Goal: Task Accomplishment & Management: Use online tool/utility

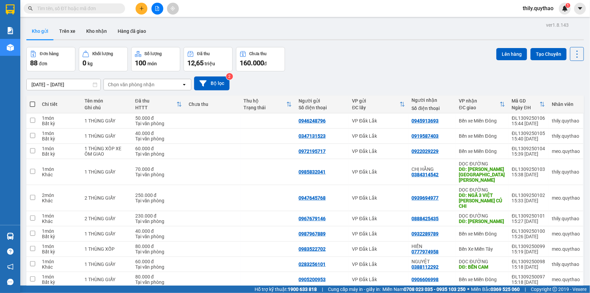
scroll to position [31, 0]
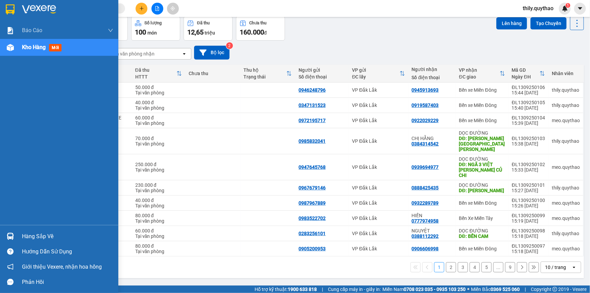
click at [7, 48] on img at bounding box center [10, 47] width 7 height 7
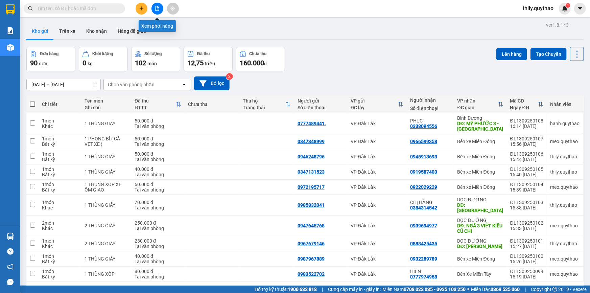
click at [153, 7] on button at bounding box center [158, 9] width 12 height 12
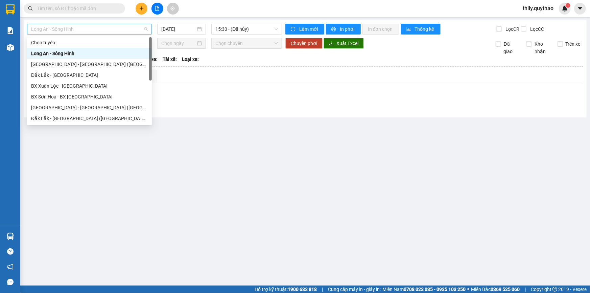
click at [118, 29] on span "Long An - Sông Hinh" at bounding box center [89, 29] width 117 height 10
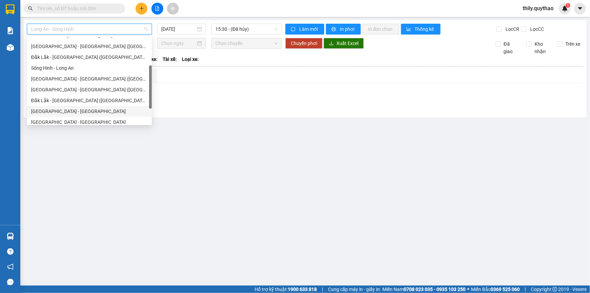
scroll to position [97, 0]
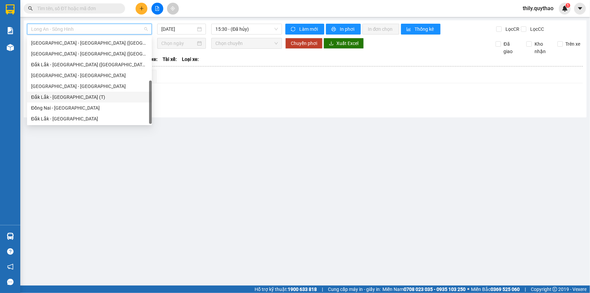
click at [100, 98] on div "Đắk Lắk - Sài Gòn (T)" at bounding box center [89, 96] width 117 height 7
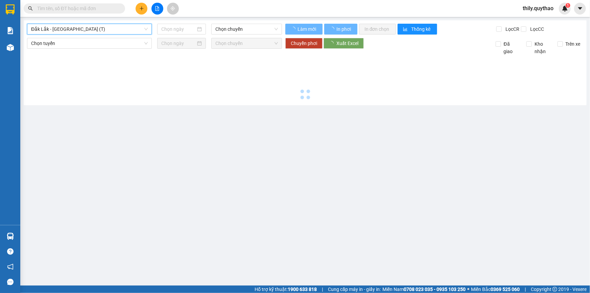
type input "13/09/2025"
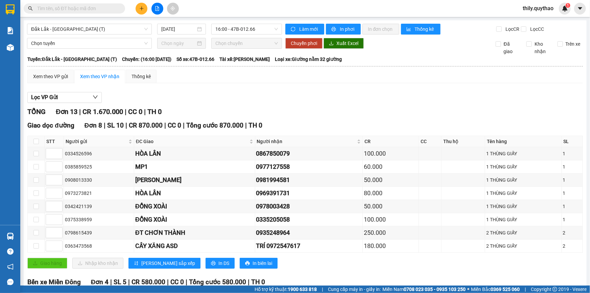
scroll to position [3, 0]
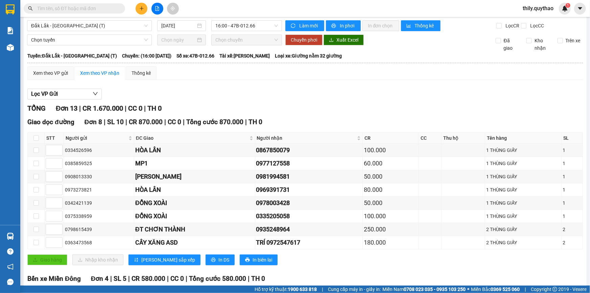
click at [542, 8] on span "thily.quythao" at bounding box center [539, 8] width 42 height 8
click at [540, 20] on span "Đăng xuất" at bounding box center [541, 20] width 28 height 7
